Goal: Transaction & Acquisition: Purchase product/service

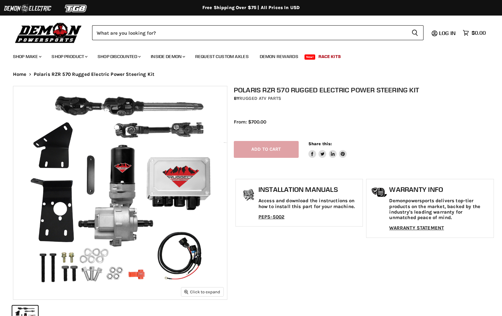
select select "******"
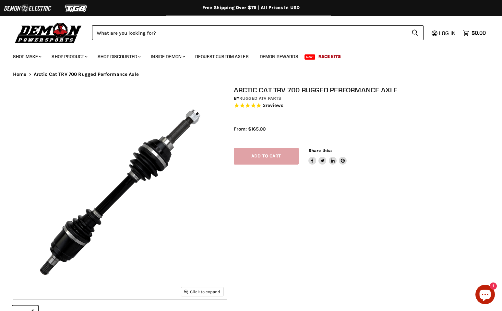
select select "******"
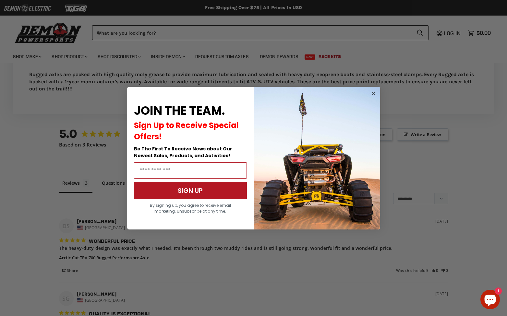
scroll to position [628, 0]
